Goal: Find specific page/section: Find specific page/section

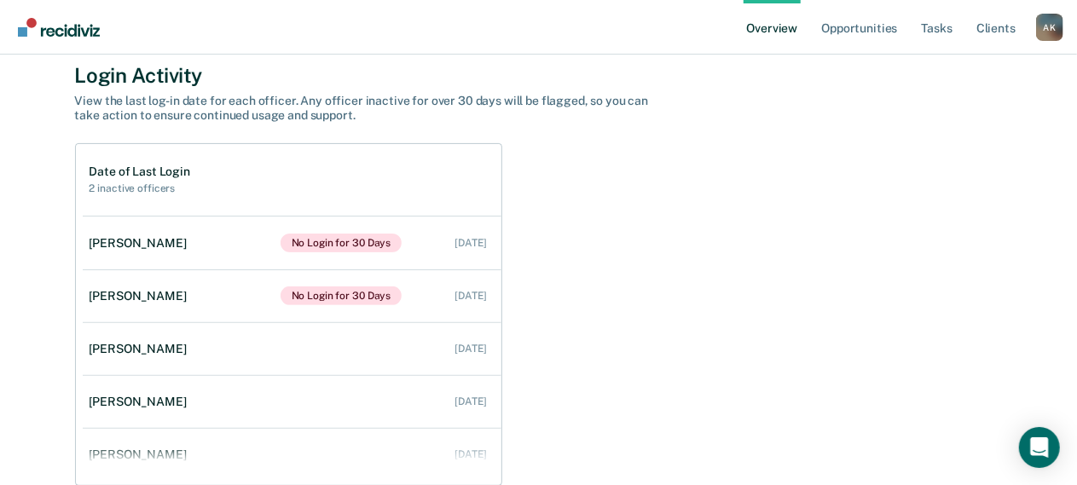
scroll to position [119, 0]
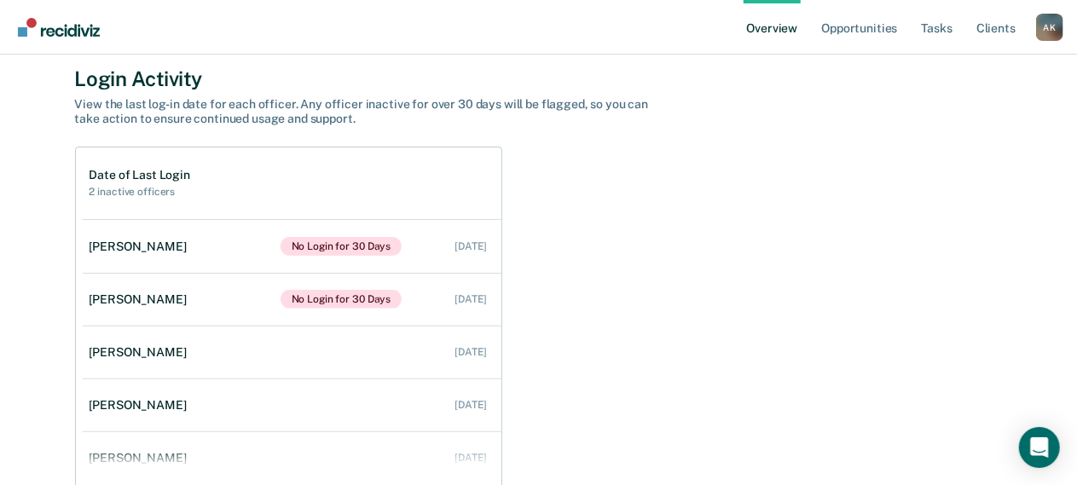
click at [1052, 29] on div "A K" at bounding box center [1049, 27] width 27 height 27
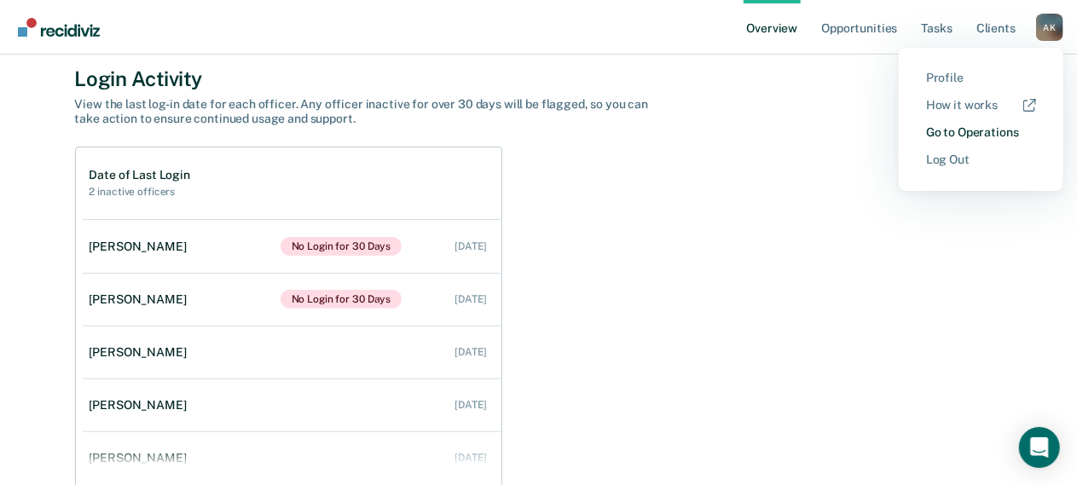
click at [998, 132] on link "Go to Operations" at bounding box center [981, 132] width 110 height 14
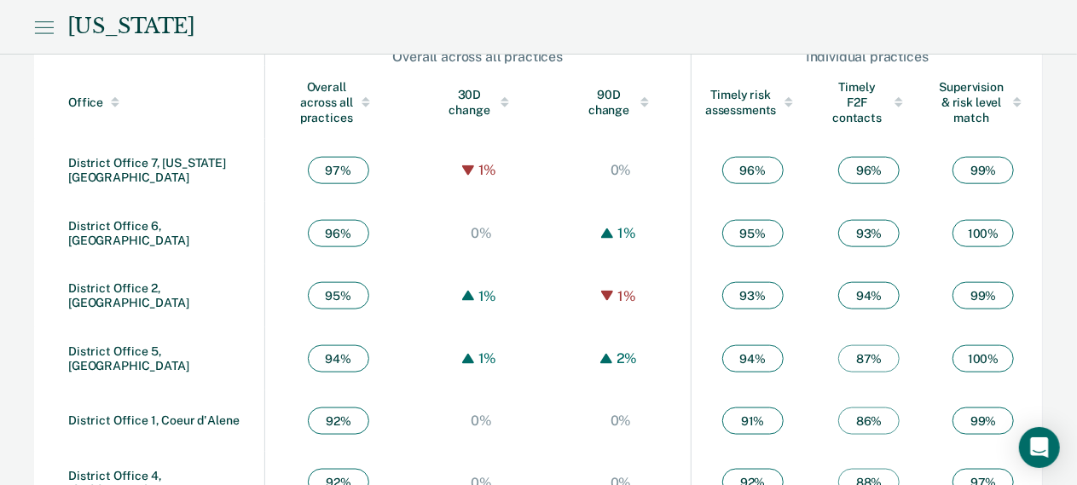
scroll to position [1071, 0]
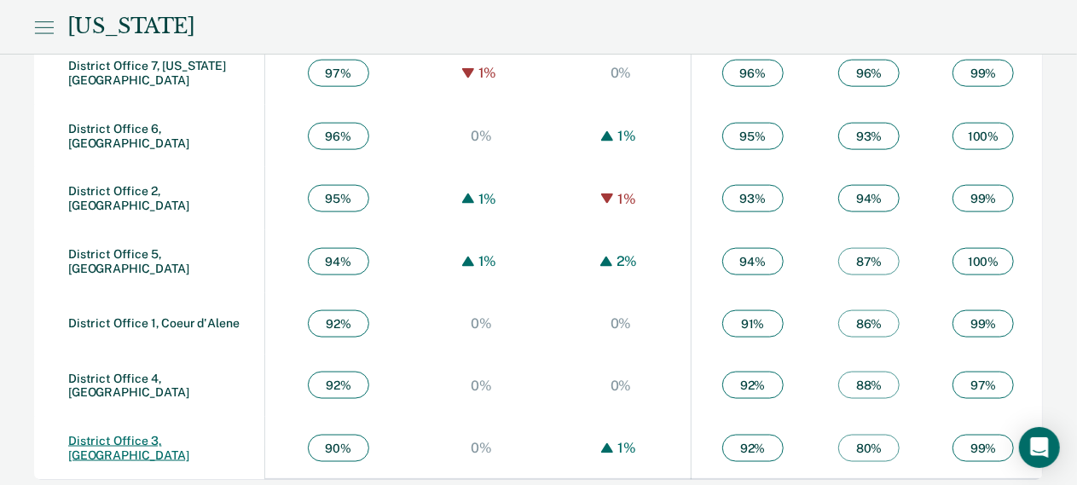
click at [189, 441] on link "District Office 3, [GEOGRAPHIC_DATA]" at bounding box center [128, 448] width 121 height 28
